Goal: Navigation & Orientation: Find specific page/section

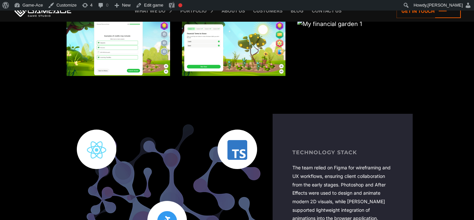
scroll to position [681, 0]
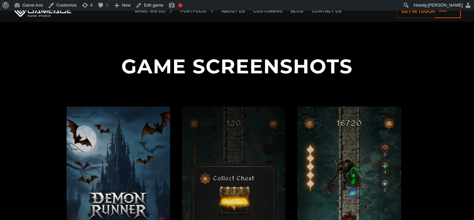
scroll to position [632, 0]
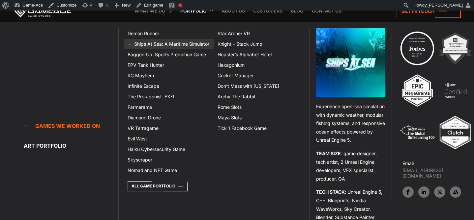
click at [174, 44] on link "Ships At Sea: A Maritime Simulator" at bounding box center [169, 44] width 90 height 11
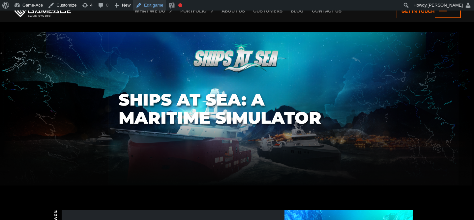
click at [152, 3] on link "Edit game" at bounding box center [149, 5] width 33 height 11
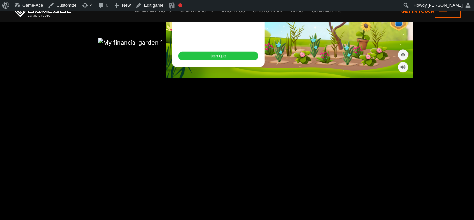
scroll to position [878, 0]
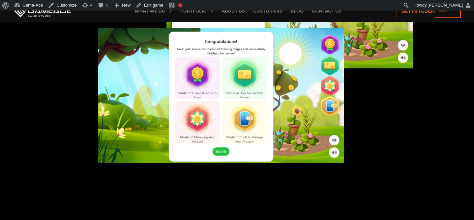
scroll to position [880, 0]
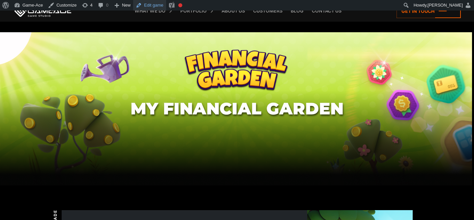
click at [162, 6] on link "Edit game" at bounding box center [149, 5] width 33 height 11
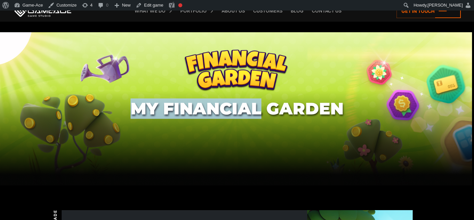
drag, startPoint x: 263, startPoint y: 110, endPoint x: 131, endPoint y: 101, distance: 133.1
click at [130, 101] on section "My Financial Garden" at bounding box center [237, 109] width 474 height 154
copy h1 "My Financial"
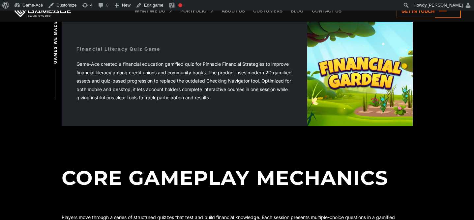
scroll to position [191, 0]
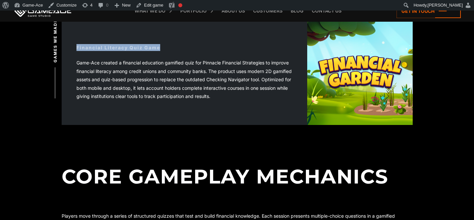
drag, startPoint x: 162, startPoint y: 49, endPoint x: 75, endPoint y: 50, distance: 87.0
click at [75, 49] on div "Financial Literacy Quiz Game Game-Ace created a financial education gamified qu…" at bounding box center [185, 72] width 246 height 86
copy div "Financial Literacy Quiz Game"
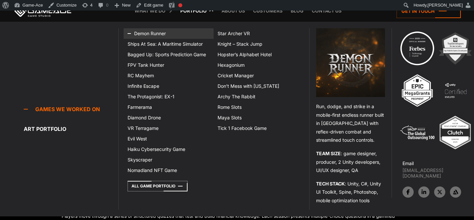
click at [153, 33] on link "Demon Runner" at bounding box center [169, 33] width 90 height 11
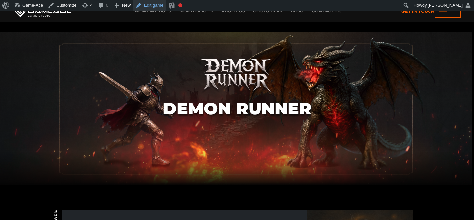
click at [163, 5] on link "Edit game" at bounding box center [149, 5] width 33 height 11
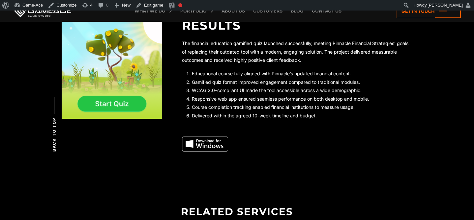
scroll to position [1349, 0]
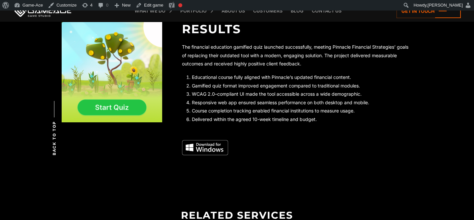
click at [213, 147] on img at bounding box center [205, 147] width 46 height 15
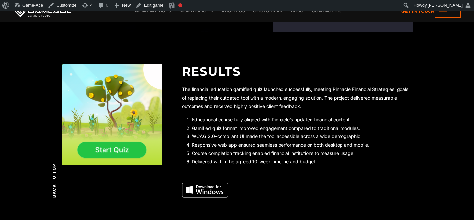
scroll to position [1308, 0]
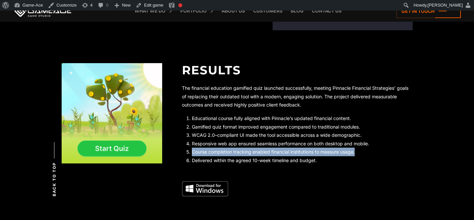
drag, startPoint x: 361, startPoint y: 150, endPoint x: 191, endPoint y: 154, distance: 169.1
click at [192, 154] on li "Course completion tracking enabled financial institutions to measure usage." at bounding box center [302, 152] width 221 height 9
copy li "Course completion tracking enabled financial institutions to measure usage."
click at [158, 6] on link "Edit game" at bounding box center [149, 5] width 33 height 11
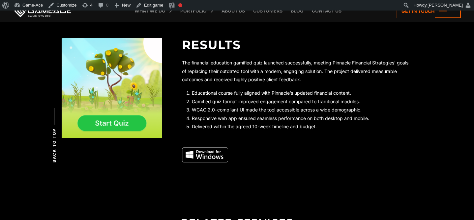
scroll to position [1333, 0]
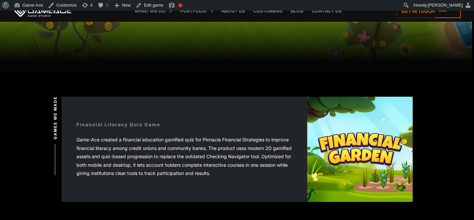
scroll to position [143, 0]
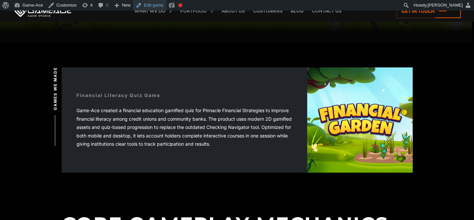
click at [159, 7] on link "Edit game" at bounding box center [149, 5] width 33 height 11
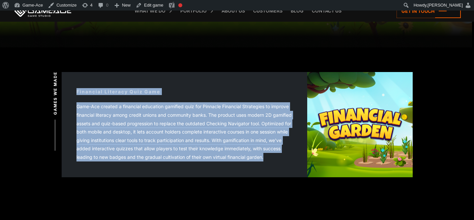
drag, startPoint x: 292, startPoint y: 157, endPoint x: 74, endPoint y: 94, distance: 226.3
click at [74, 94] on div "Financial Literacy Quiz Game Game-Ace created a financial education gamified qu…" at bounding box center [185, 124] width 246 height 103
copy div "Financial Literacy Quiz Game Game-Ace created a financial education gamified qu…"
click at [217, 210] on h2 "Core Gameplay Mechanics" at bounding box center [237, 224] width 351 height 68
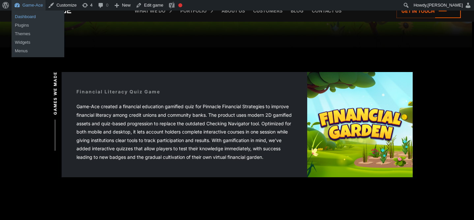
click at [23, 16] on link "Dashboard" at bounding box center [38, 17] width 53 height 9
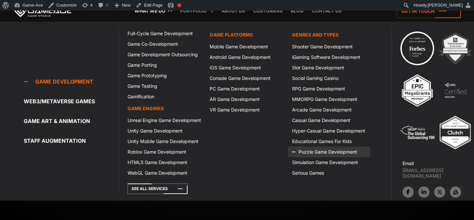
click at [308, 152] on link "Puzzle Game Development" at bounding box center [329, 152] width 82 height 11
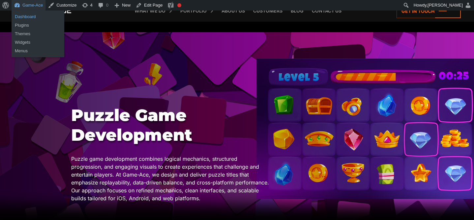
click at [26, 15] on link "Dashboard" at bounding box center [38, 17] width 53 height 9
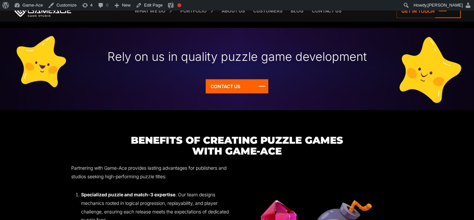
scroll to position [743, 0]
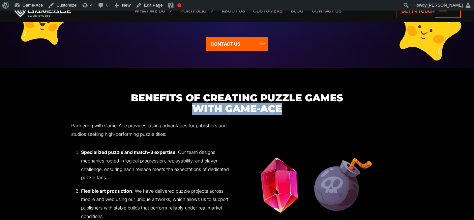
drag, startPoint x: 289, startPoint y: 111, endPoint x: 168, endPoint y: 112, distance: 120.3
click at [168, 112] on h3 "Benefits of Creating Puzzle Games with Game-Ace" at bounding box center [237, 104] width 332 height 22
copy h3 "with Game-Ace"
click at [158, 6] on link "Edit Page" at bounding box center [149, 5] width 32 height 11
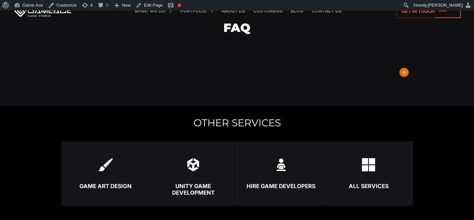
scroll to position [1488, 0]
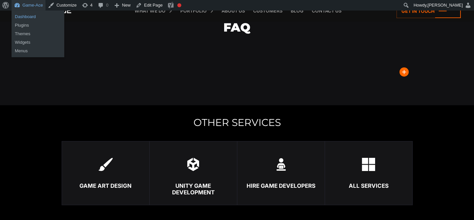
click at [24, 16] on link "Dashboard" at bounding box center [38, 17] width 53 height 9
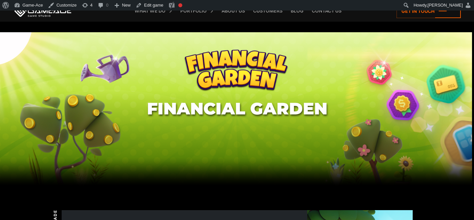
scroll to position [9, 0]
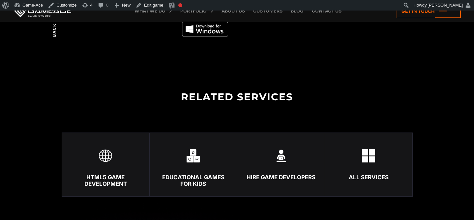
scroll to position [1397, 0]
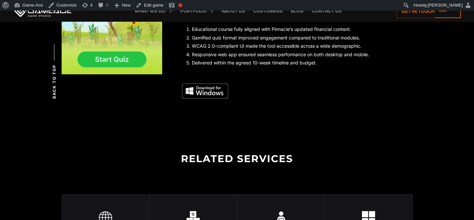
click at [203, 94] on img at bounding box center [205, 91] width 46 height 15
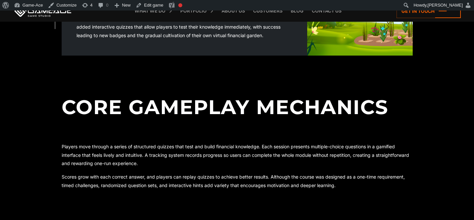
scroll to position [0, 0]
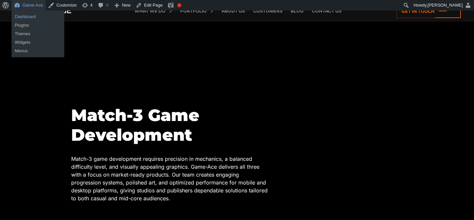
click at [30, 18] on link "Dashboard" at bounding box center [38, 17] width 53 height 9
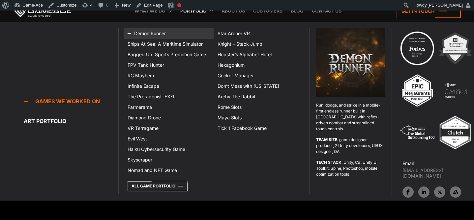
click at [154, 34] on link "Demon Runner" at bounding box center [169, 33] width 90 height 11
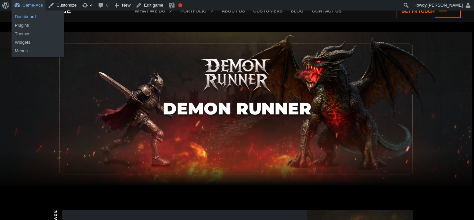
click at [28, 17] on link "Dashboard" at bounding box center [38, 17] width 53 height 9
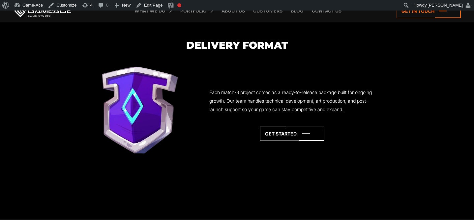
scroll to position [1547, 0]
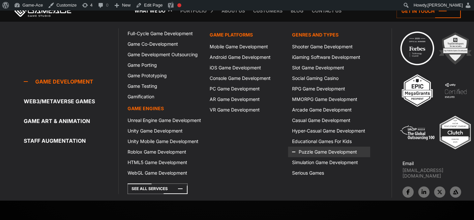
click at [309, 151] on link "Puzzle Game Development" at bounding box center [329, 152] width 82 height 11
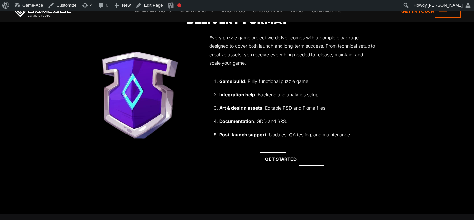
scroll to position [1669, 0]
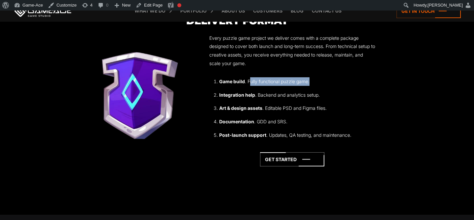
drag, startPoint x: 249, startPoint y: 82, endPoint x: 320, endPoint y: 82, distance: 71.5
click at [321, 82] on li "Game build . Fully functional puzzle game." at bounding box center [297, 81] width 156 height 9
copy li "ully functional puzzle game."
click at [153, 7] on link "Edit Page" at bounding box center [149, 5] width 32 height 11
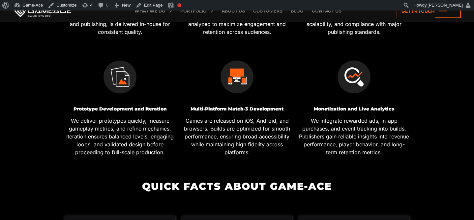
scroll to position [388, 0]
